Goal: Find specific page/section: Find specific page/section

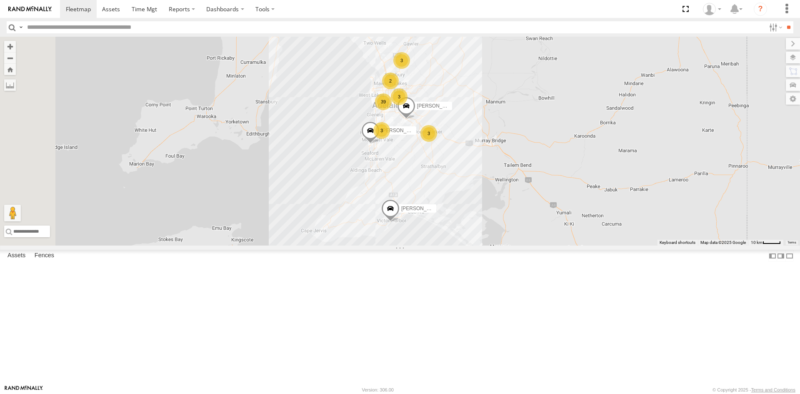
click at [0, 0] on div "S678CGD - Fridge It Sprinter" at bounding box center [0, 0] width 0 height 0
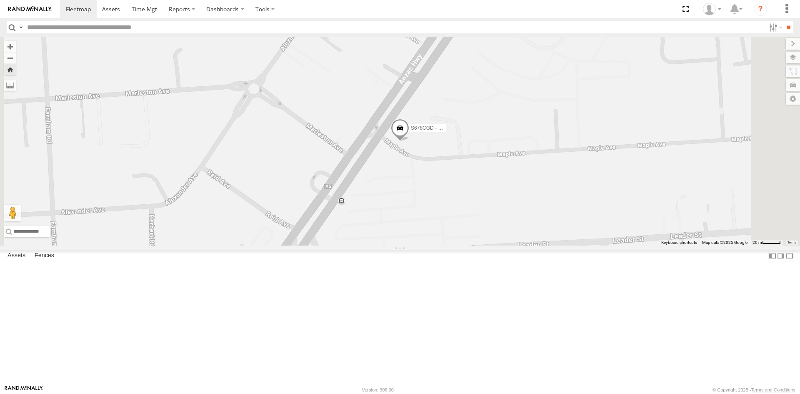
click at [409, 141] on span at bounding box center [400, 130] width 18 height 23
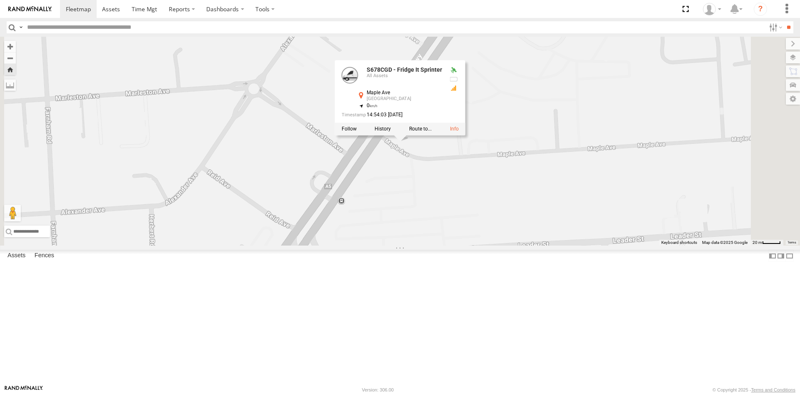
click at [466, 135] on div at bounding box center [400, 129] width 130 height 13
click at [459, 132] on link at bounding box center [454, 129] width 9 height 6
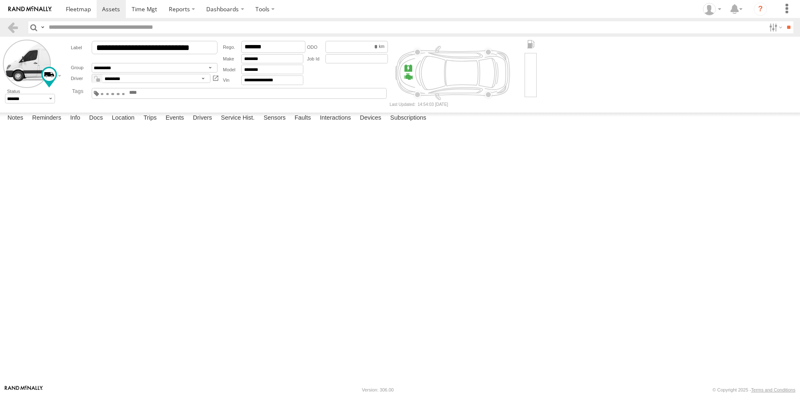
click at [168, 93] on input "text" at bounding box center [148, 93] width 40 height 6
click at [303, 110] on main "**********" at bounding box center [400, 211] width 800 height 348
